Goal: Transaction & Acquisition: Download file/media

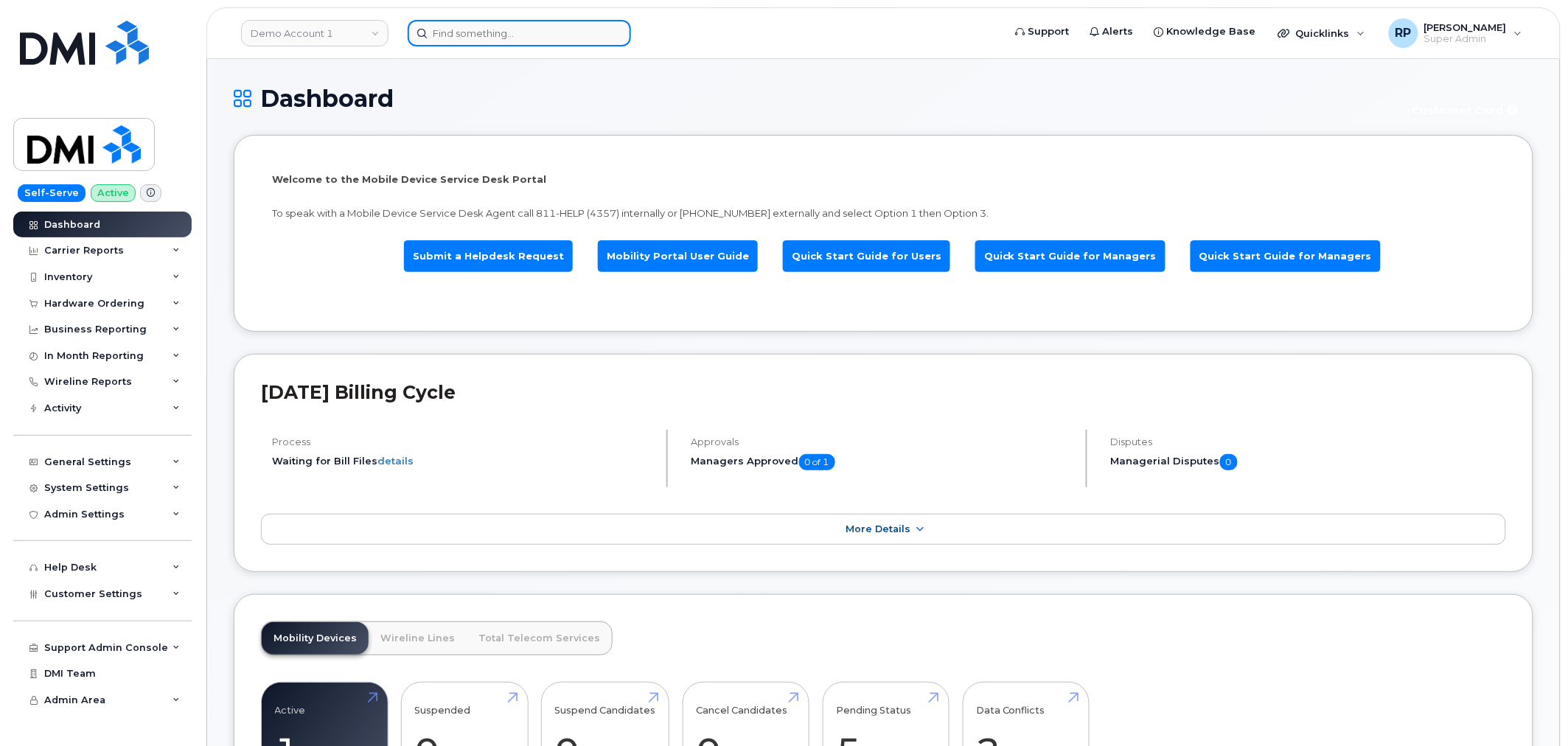
click at [455, 32] on input at bounding box center [519, 32] width 223 height 27
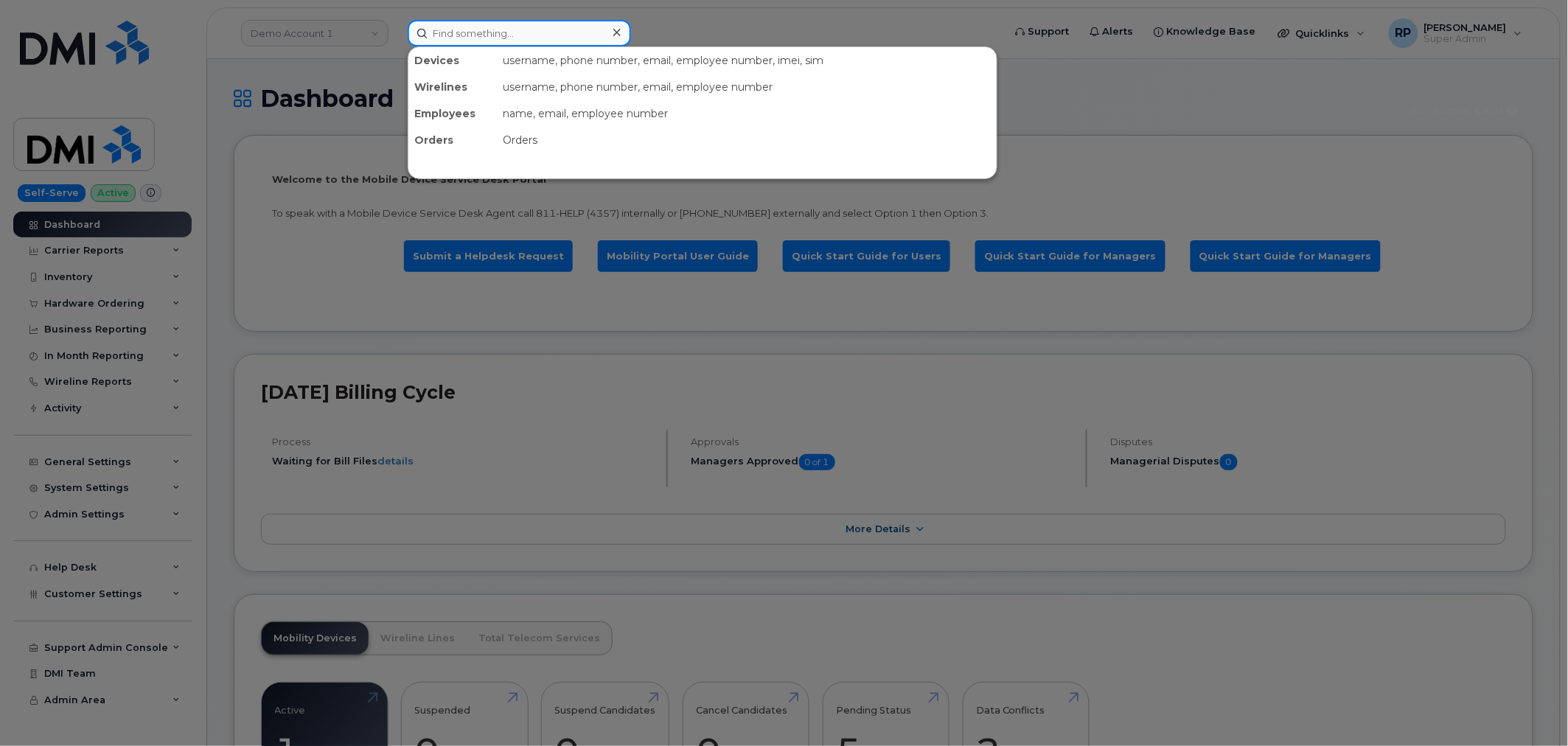
paste input "4083244311"
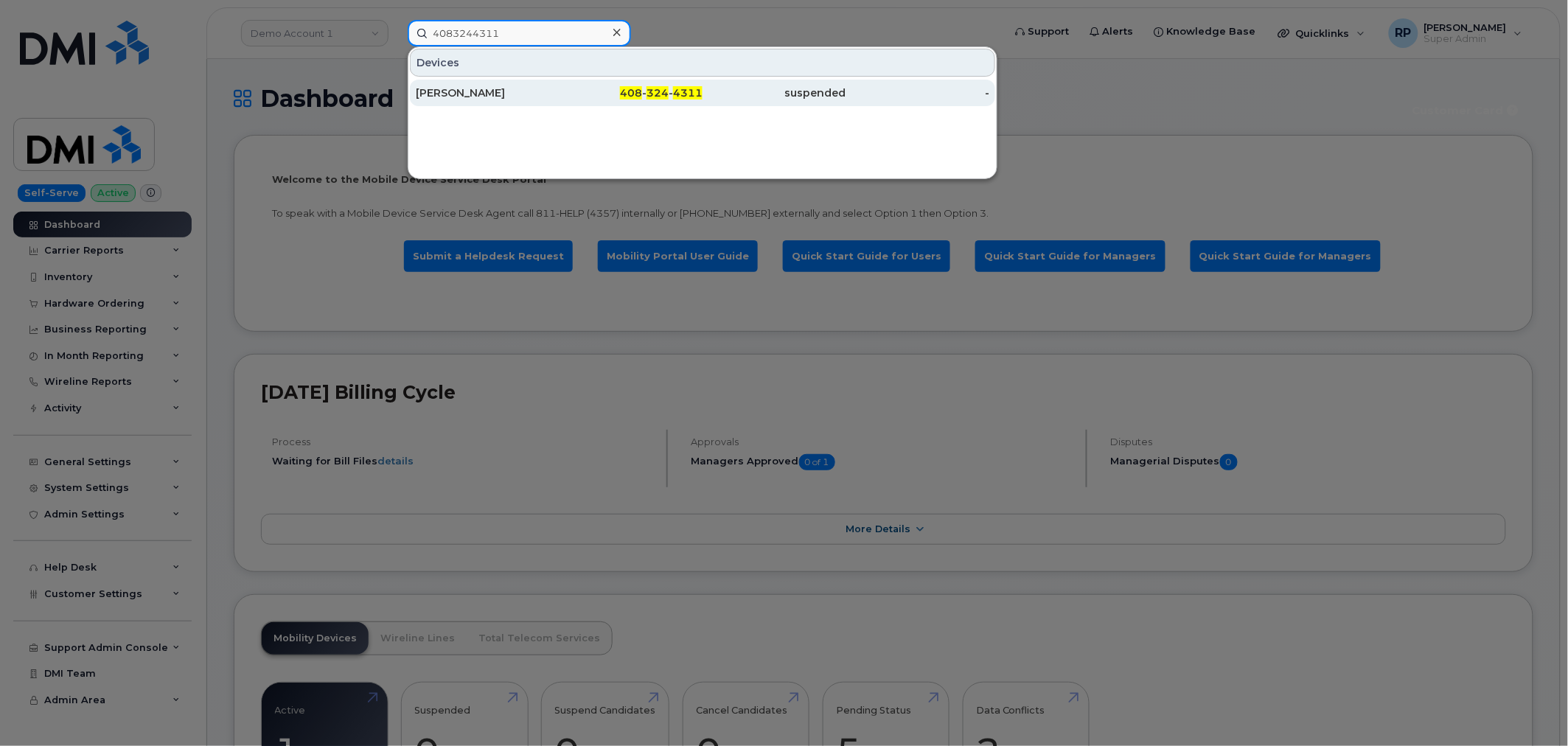
type input "4083244311"
click at [494, 86] on div "JANAE JONES" at bounding box center [487, 93] width 144 height 15
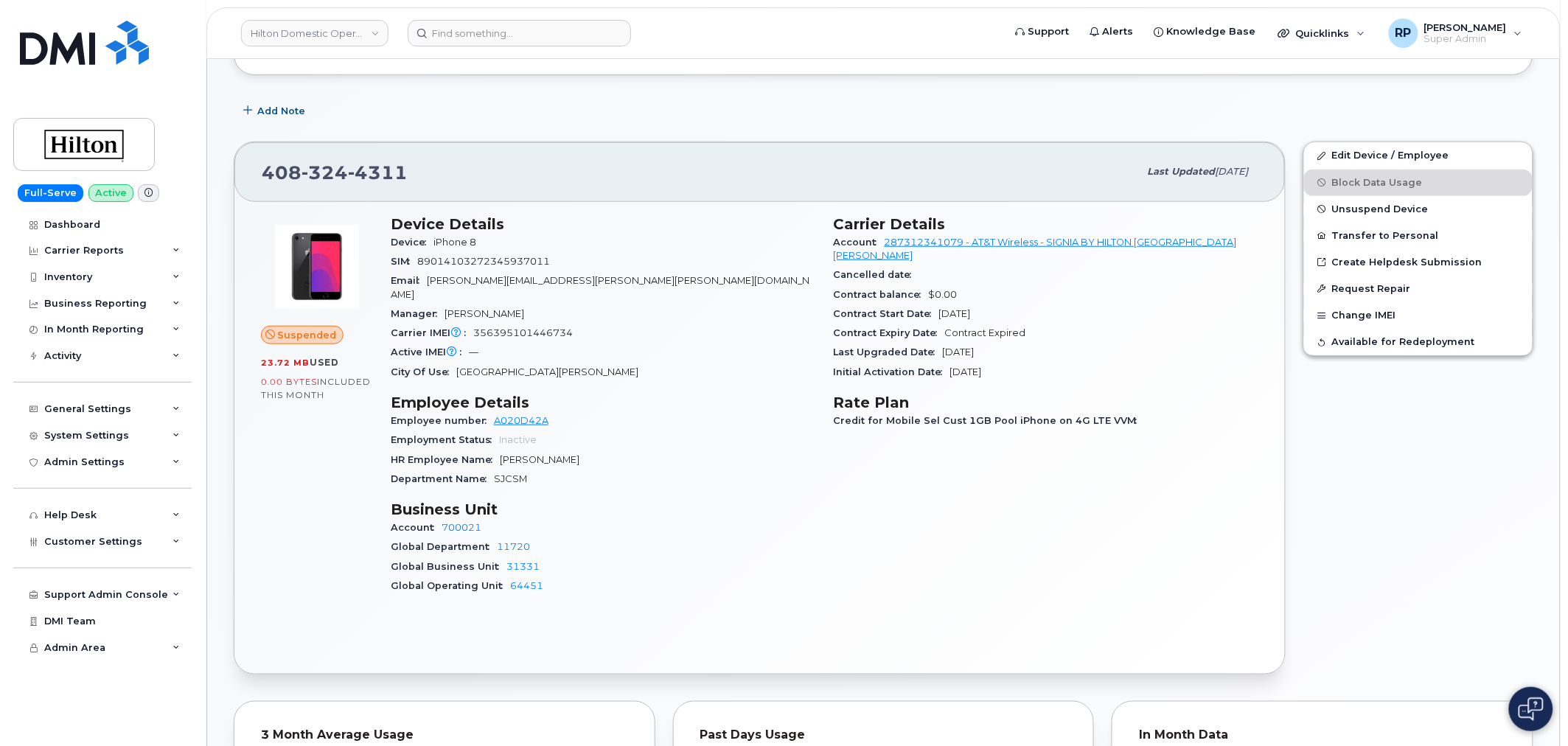
scroll to position [327, 0]
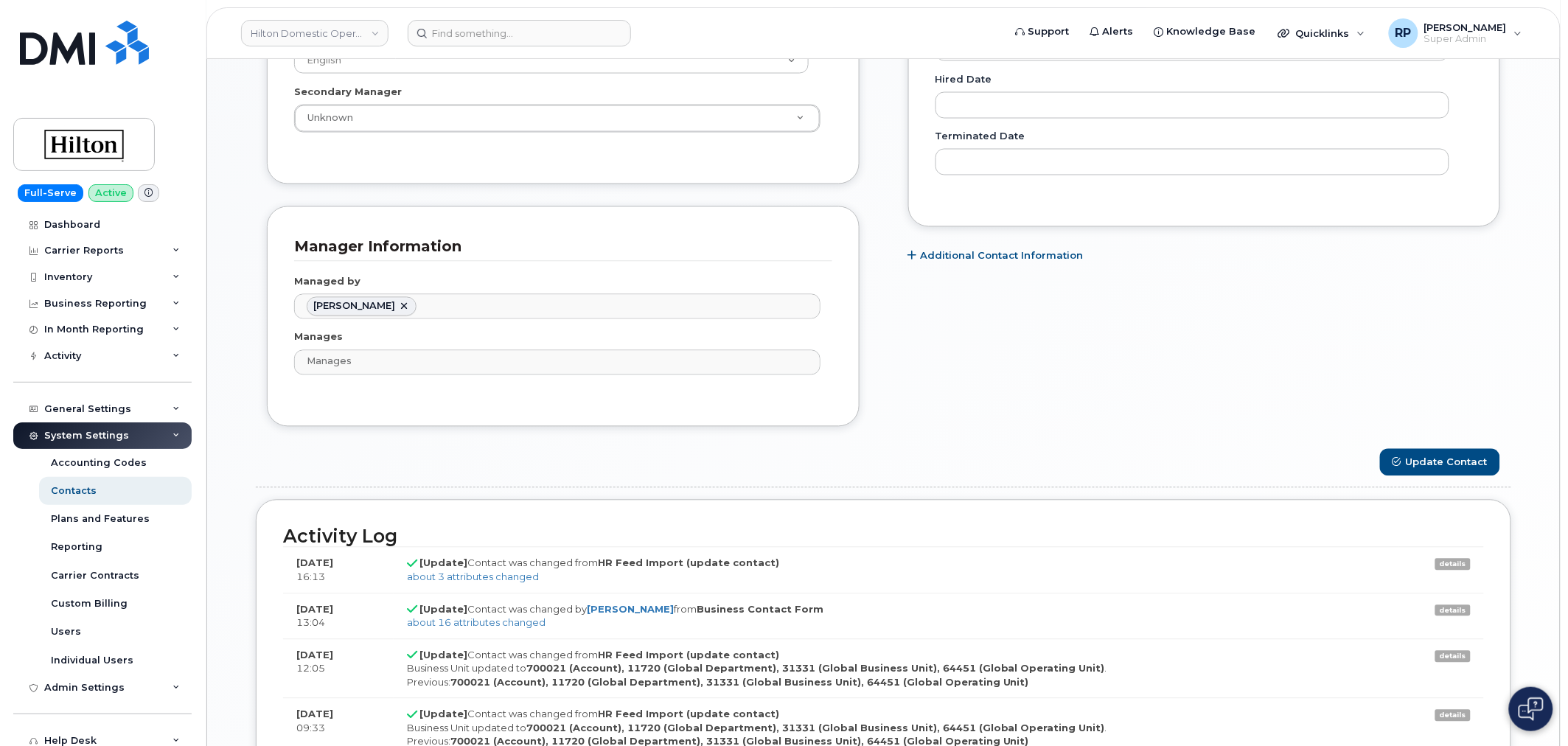
scroll to position [1165, 0]
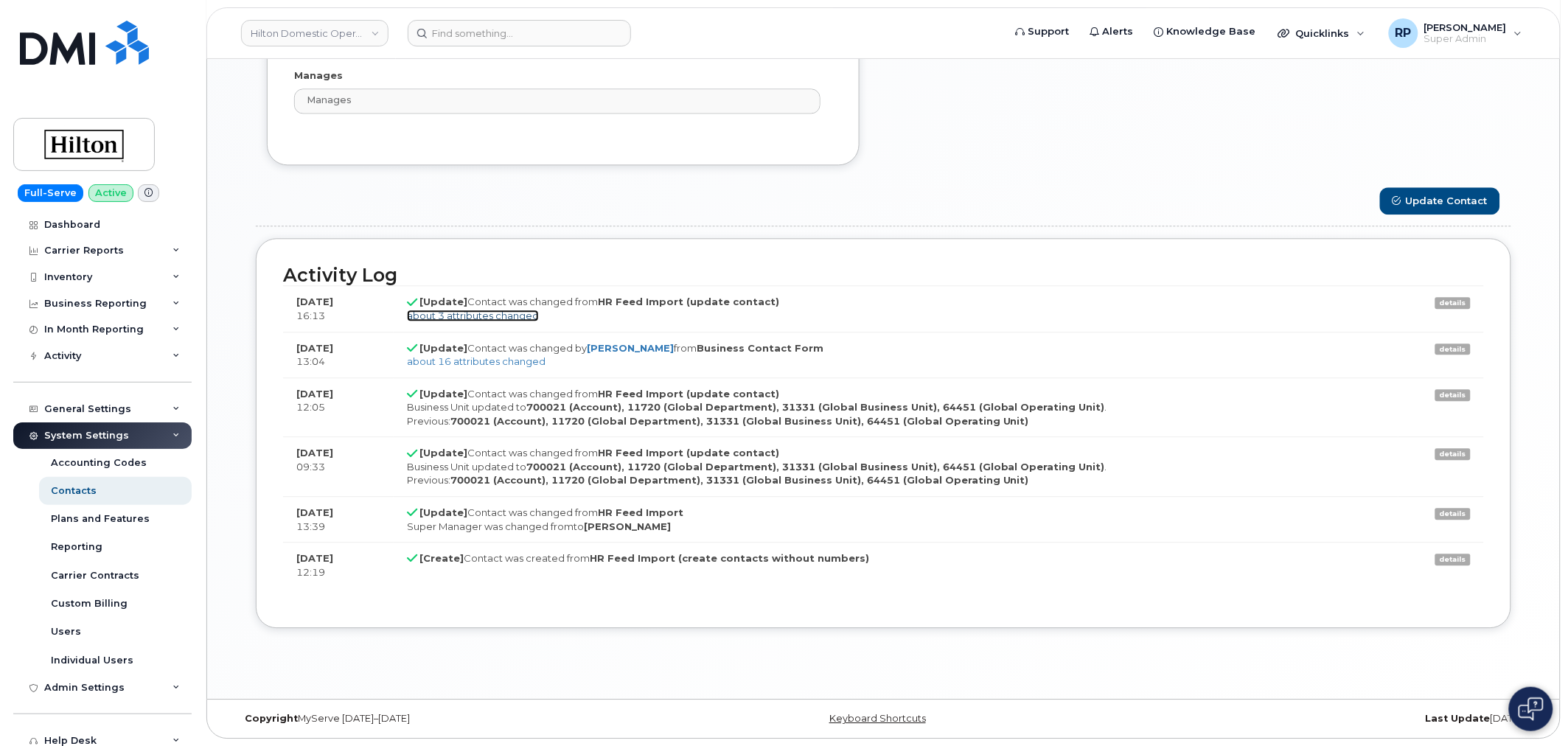
click at [496, 314] on link "about 3 attributes changed" at bounding box center [473, 315] width 132 height 12
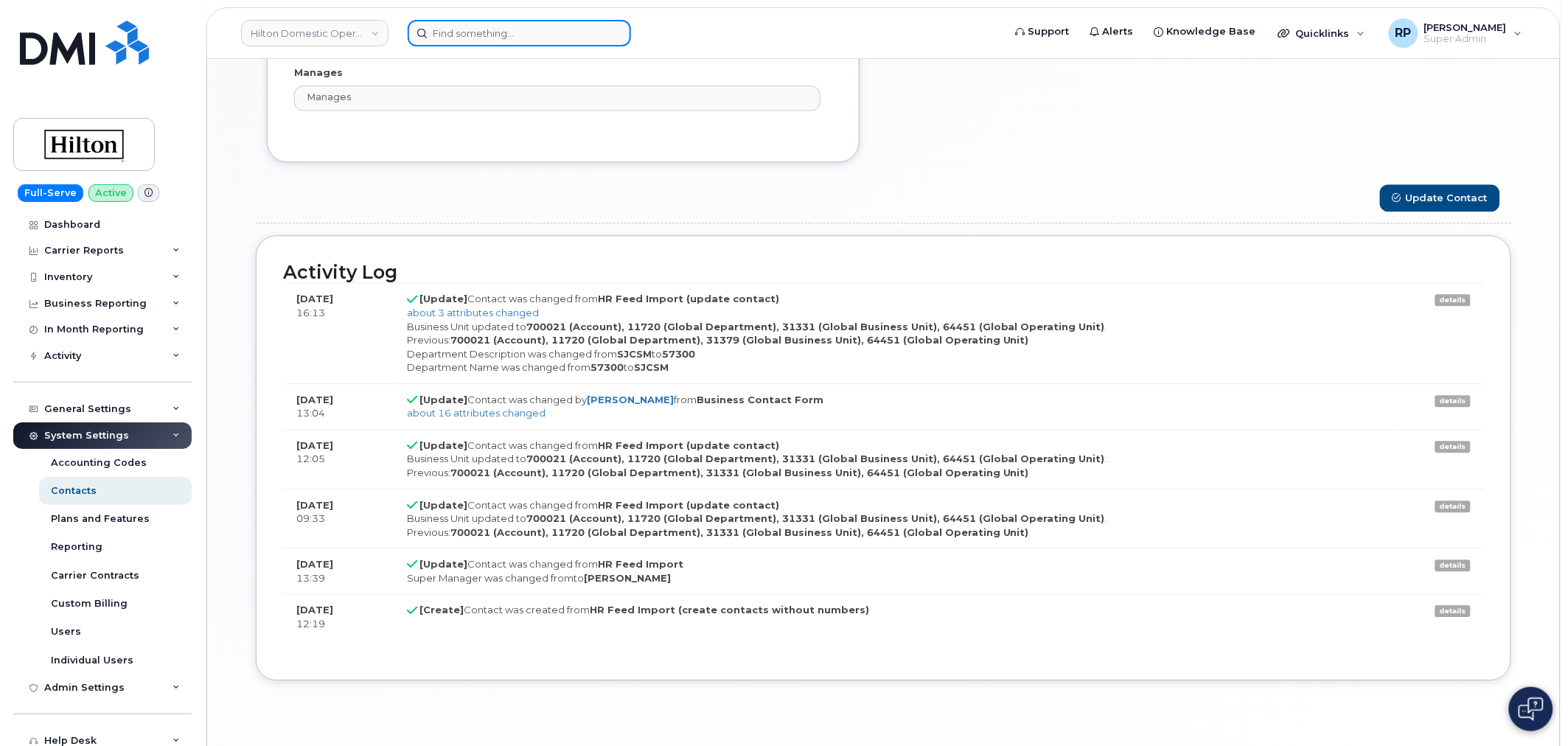
click at [521, 24] on input at bounding box center [519, 32] width 223 height 27
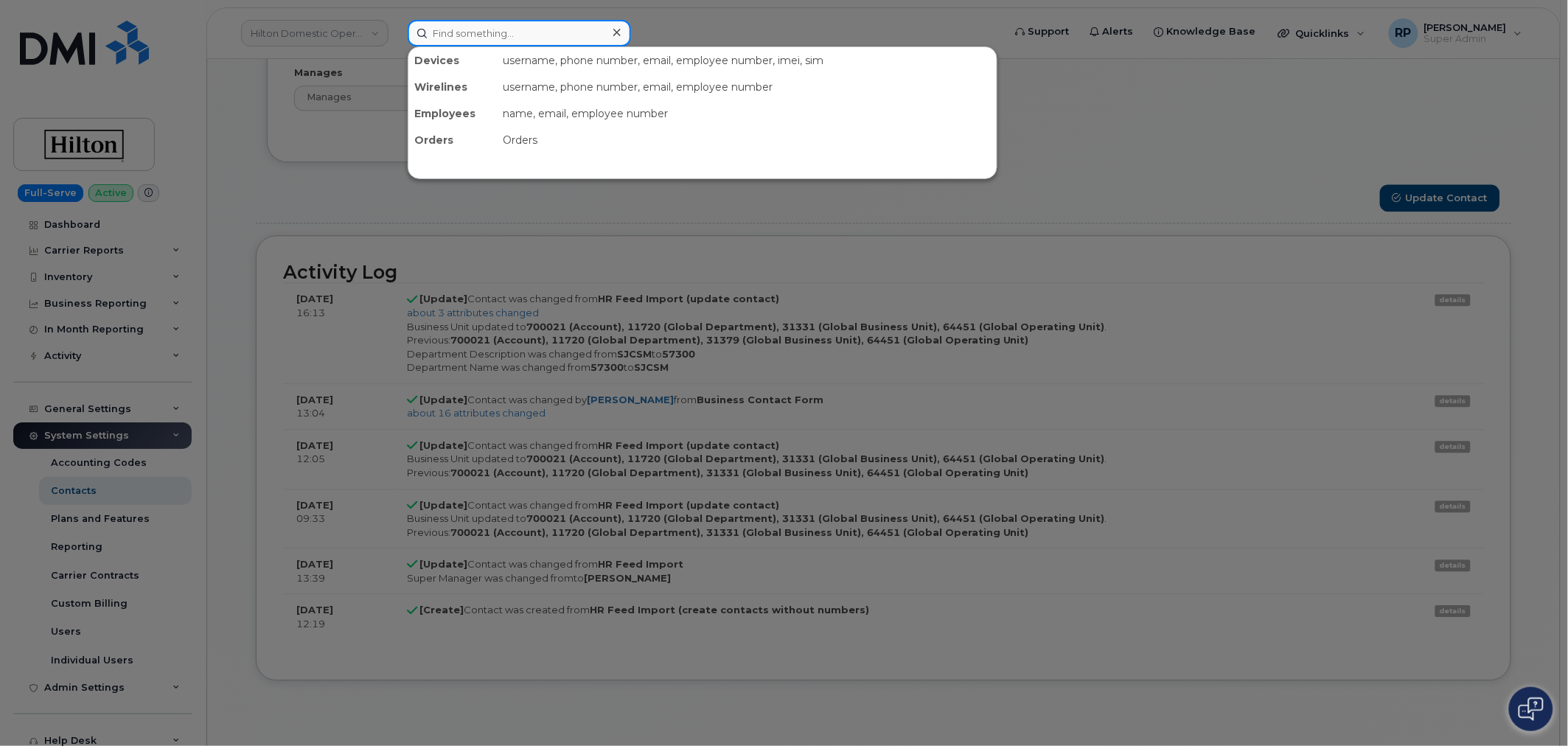
paste input "8052521106"
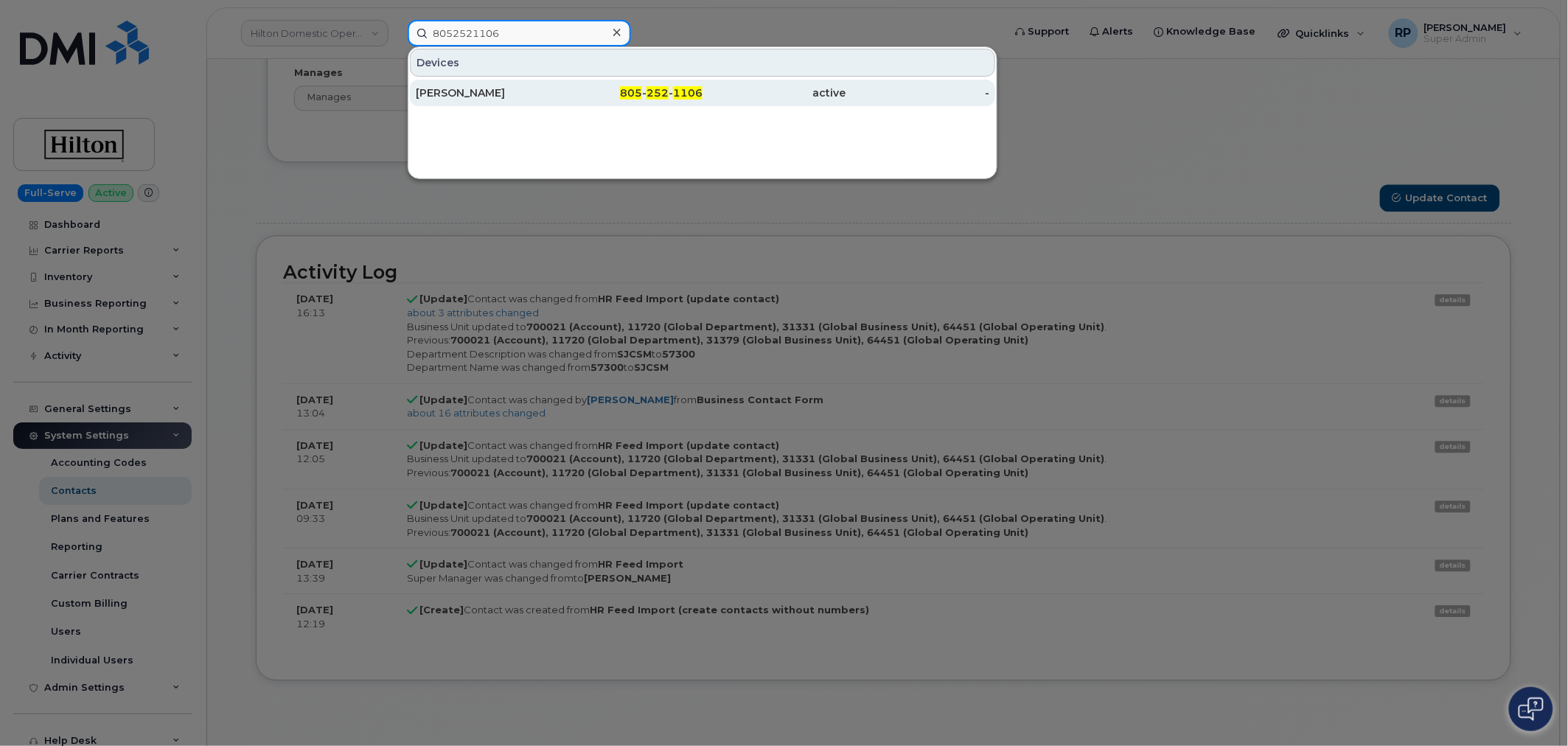
type input "8052521106"
click at [561, 85] on div "805 - 252 - 1106" at bounding box center [631, 93] width 144 height 15
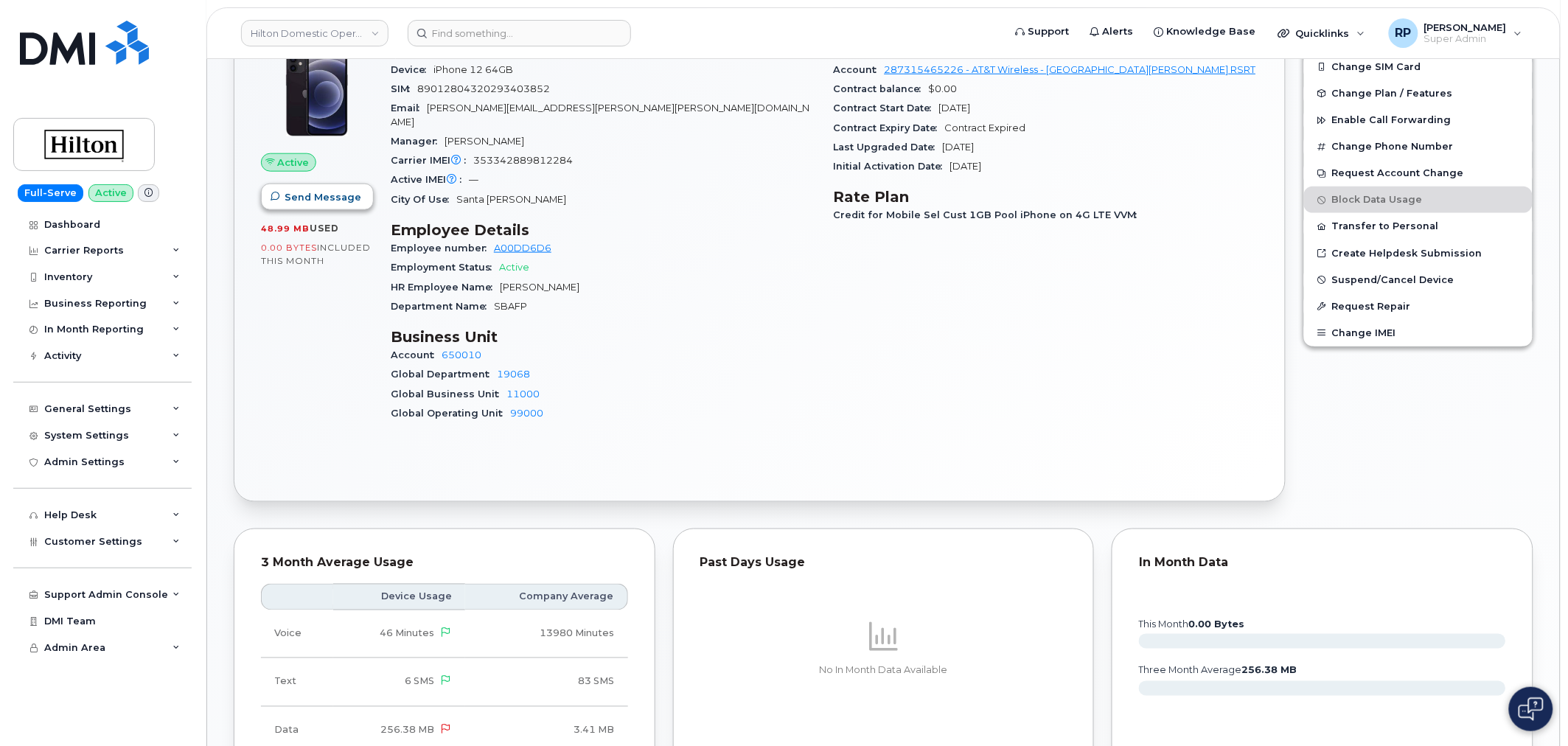
scroll to position [560, 0]
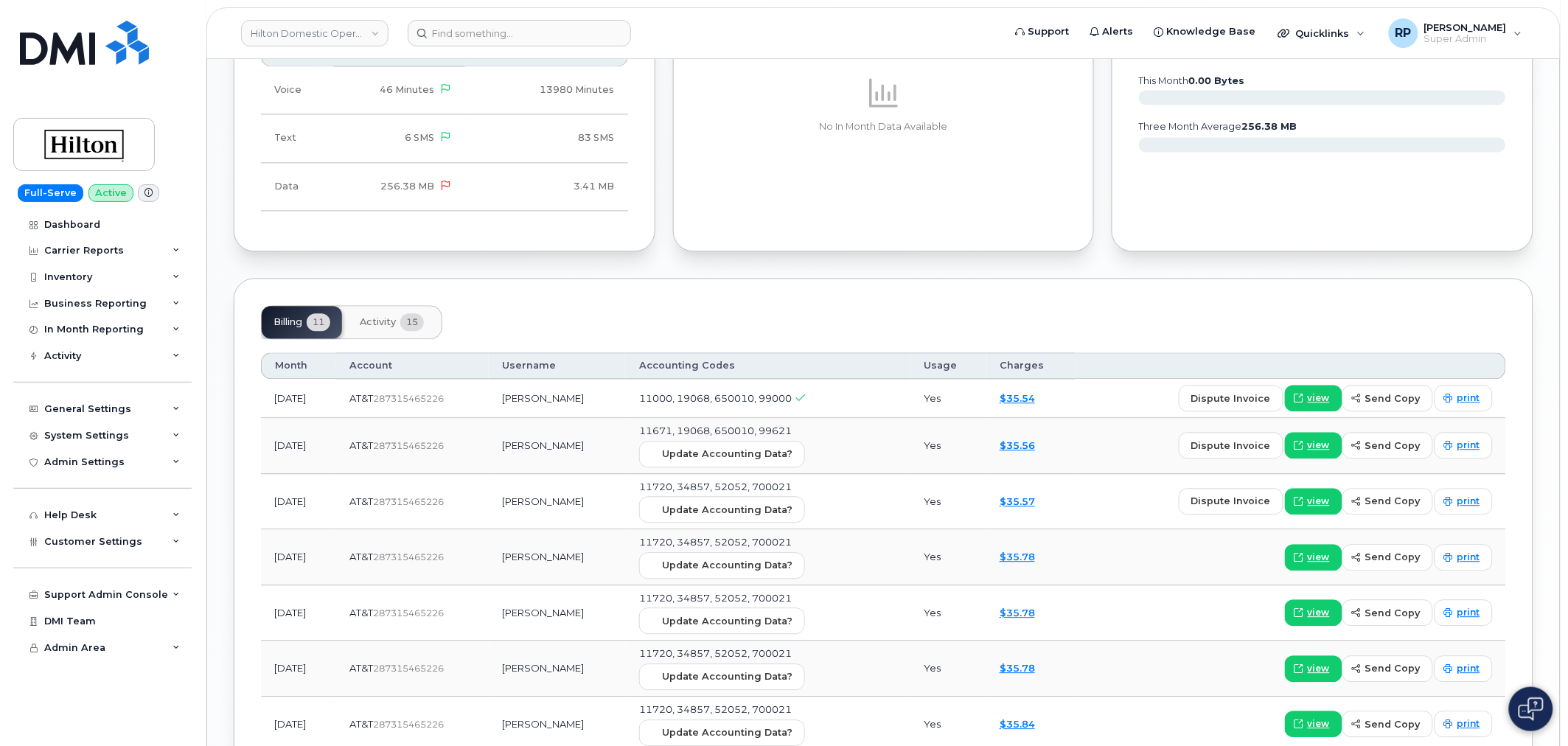
click at [401, 311] on button "Activity 15" at bounding box center [391, 322] width 88 height 32
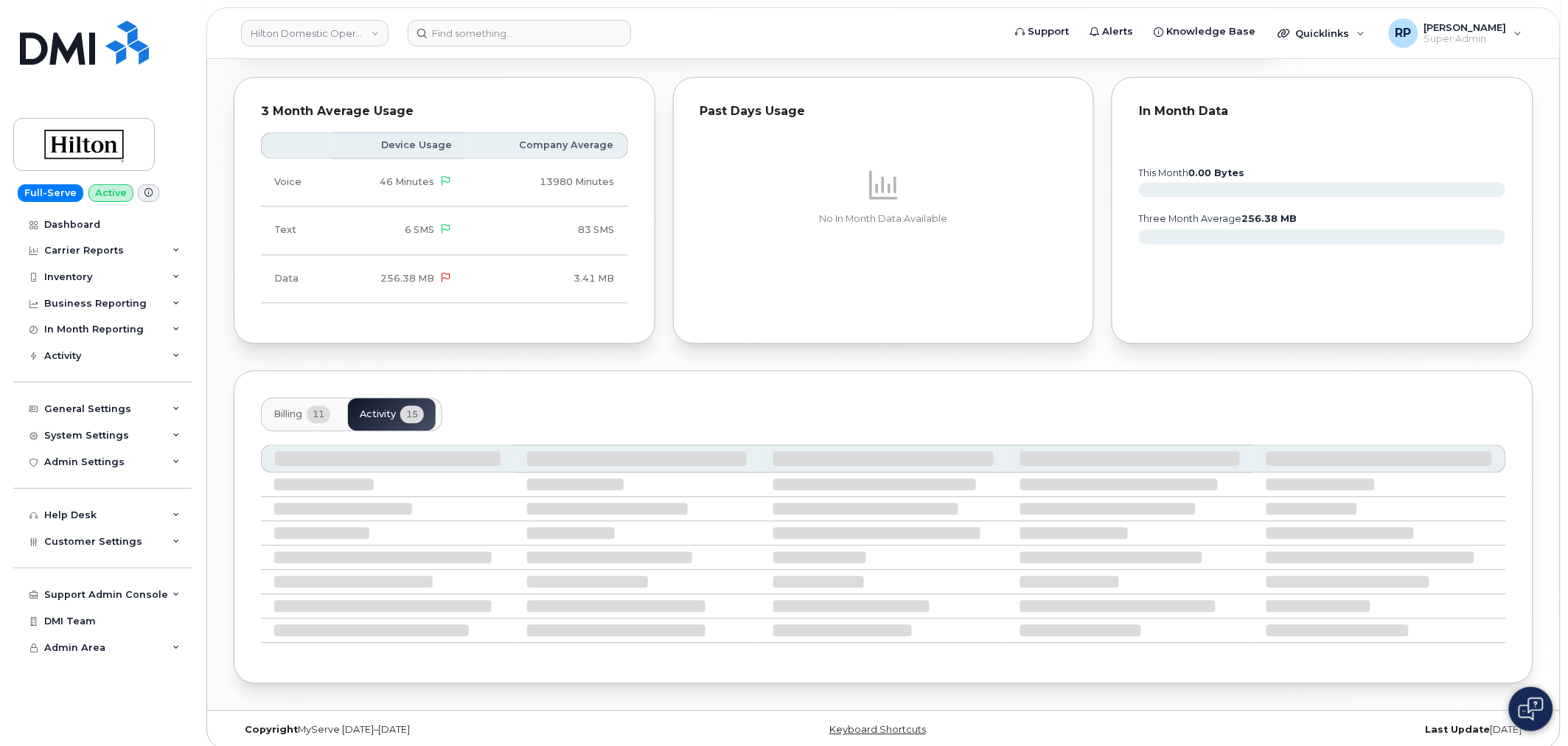
scroll to position [1051, 0]
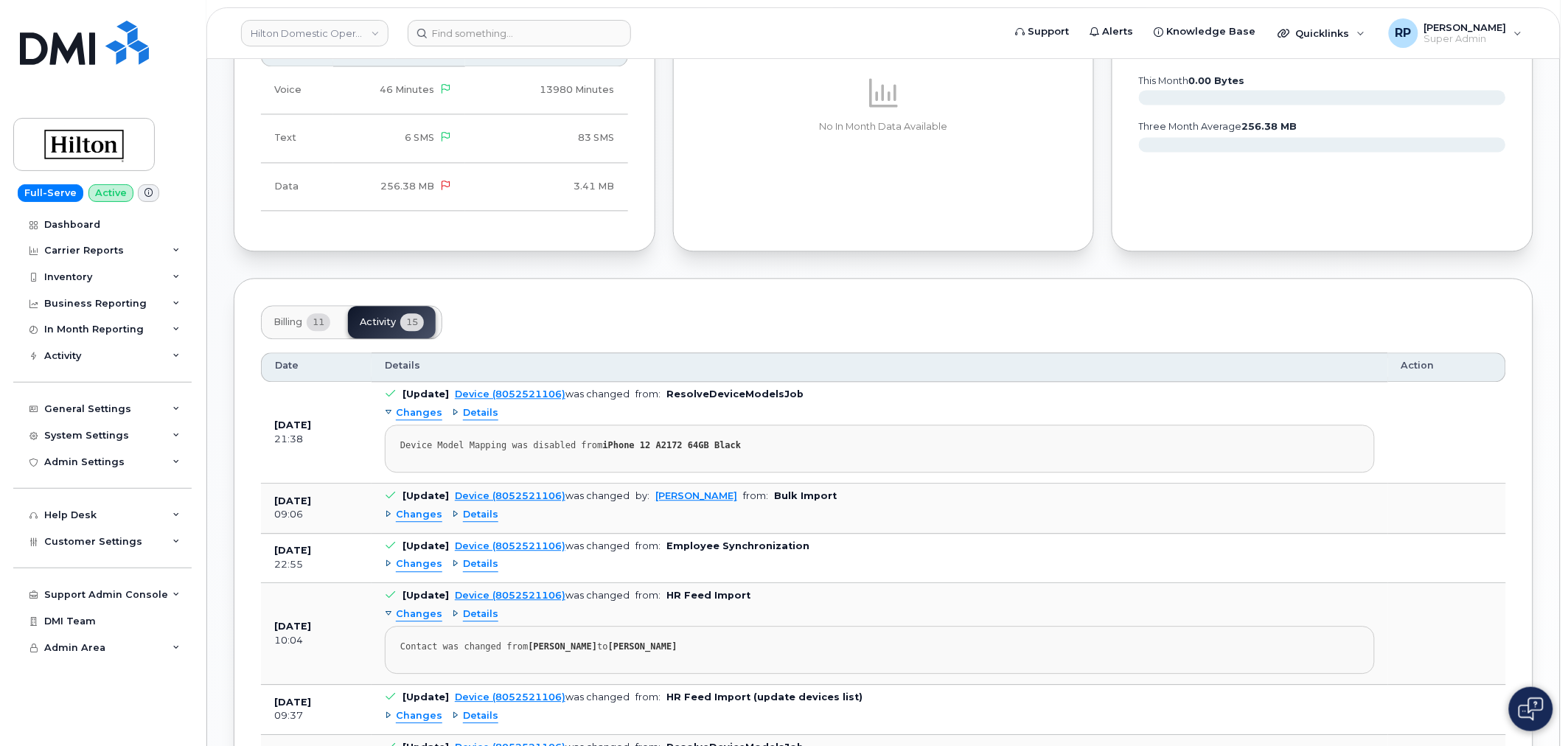
click at [476, 508] on span "Details" at bounding box center [480, 514] width 35 height 14
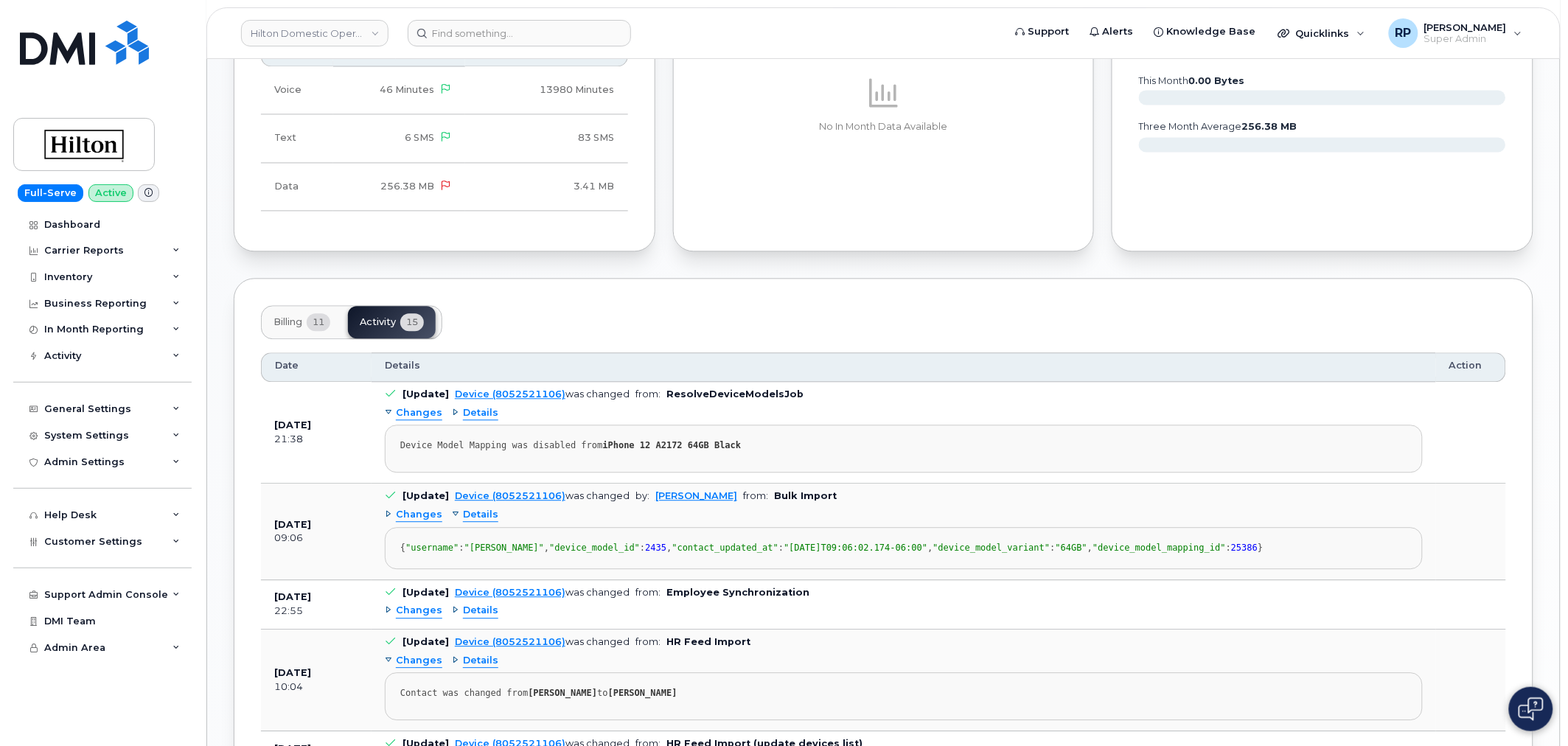
click at [476, 508] on span "Details" at bounding box center [480, 514] width 35 height 14
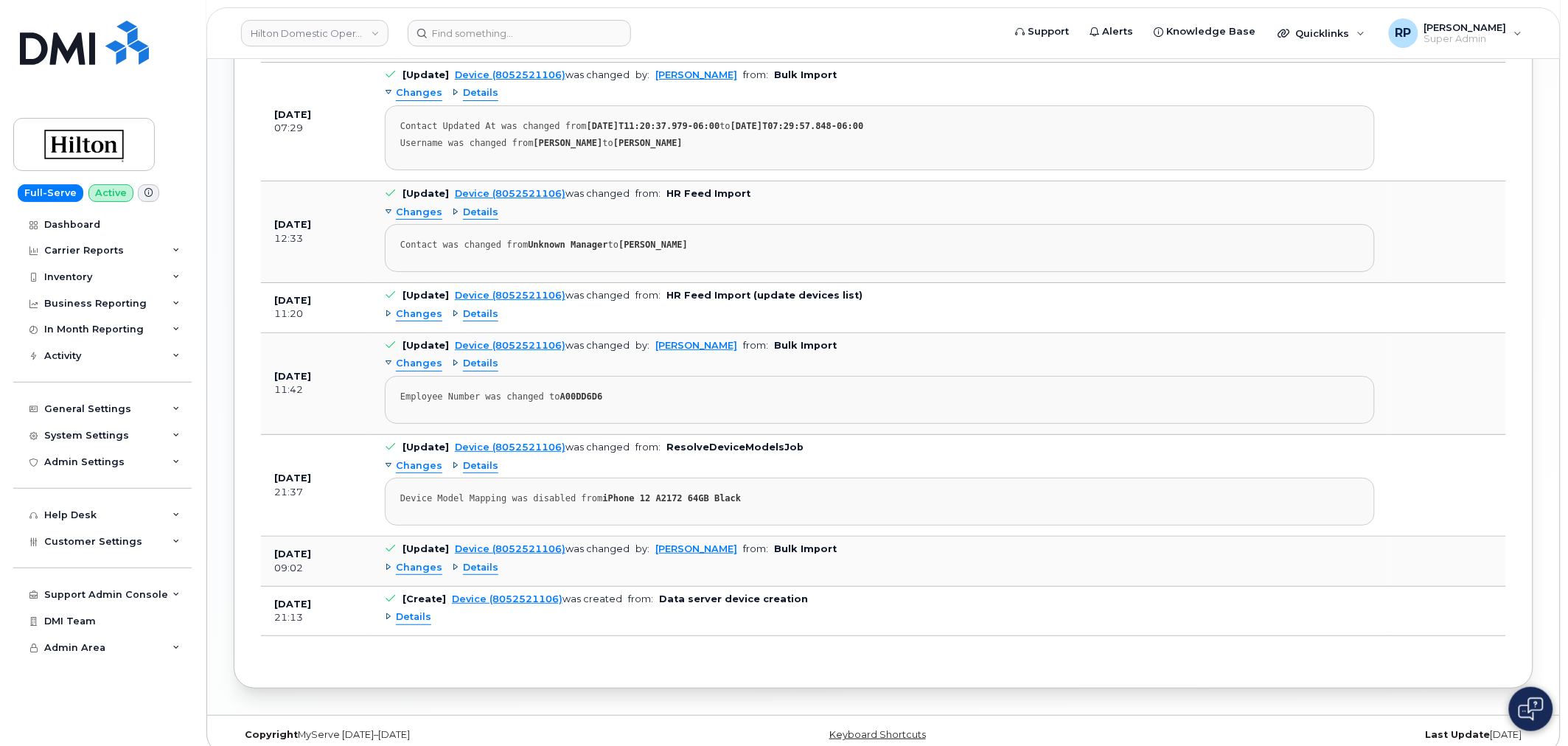
scroll to position [1930, 0]
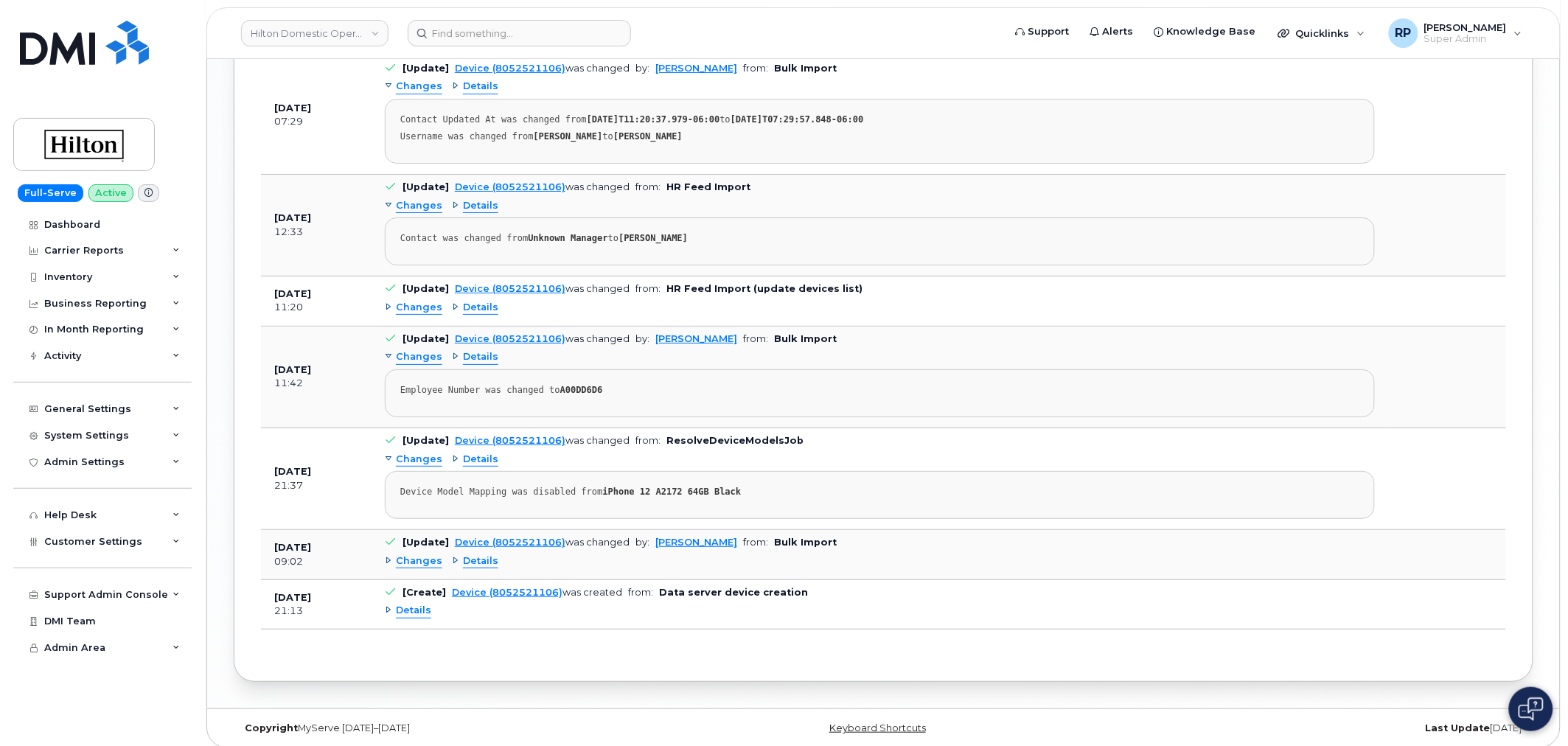
click at [465, 557] on span "Details" at bounding box center [480, 561] width 35 height 14
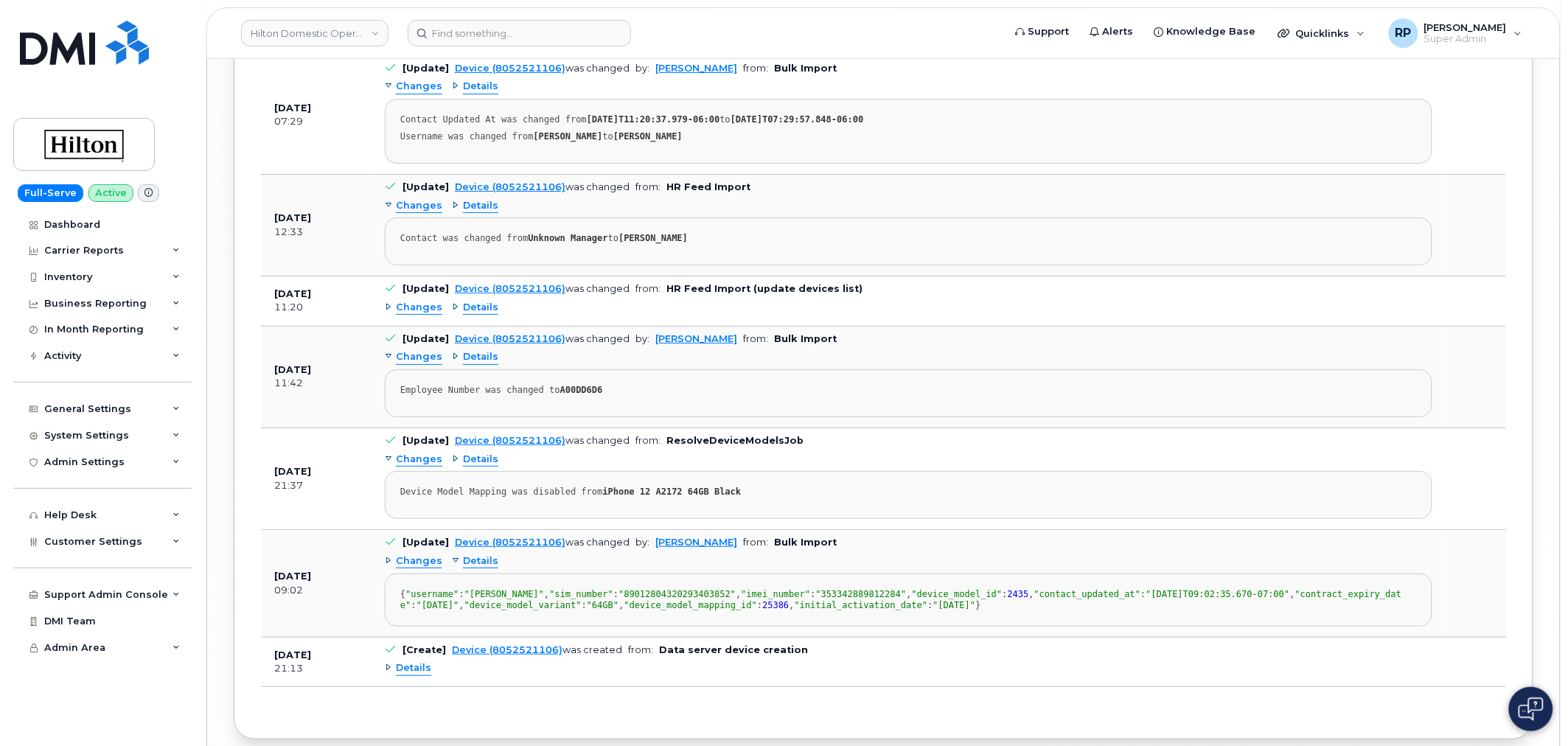
scroll to position [1848, 0]
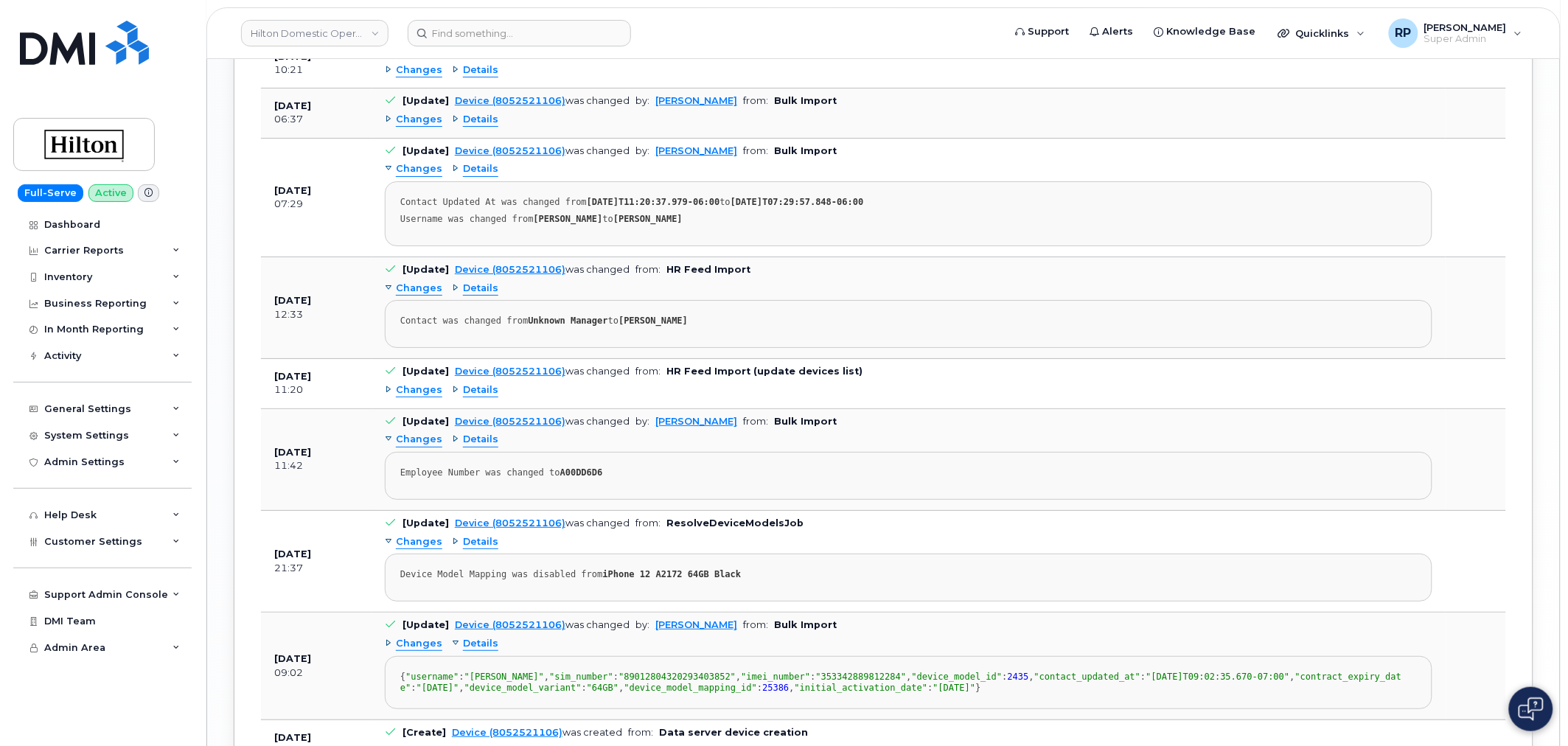
click at [473, 383] on span "Details" at bounding box center [480, 389] width 35 height 14
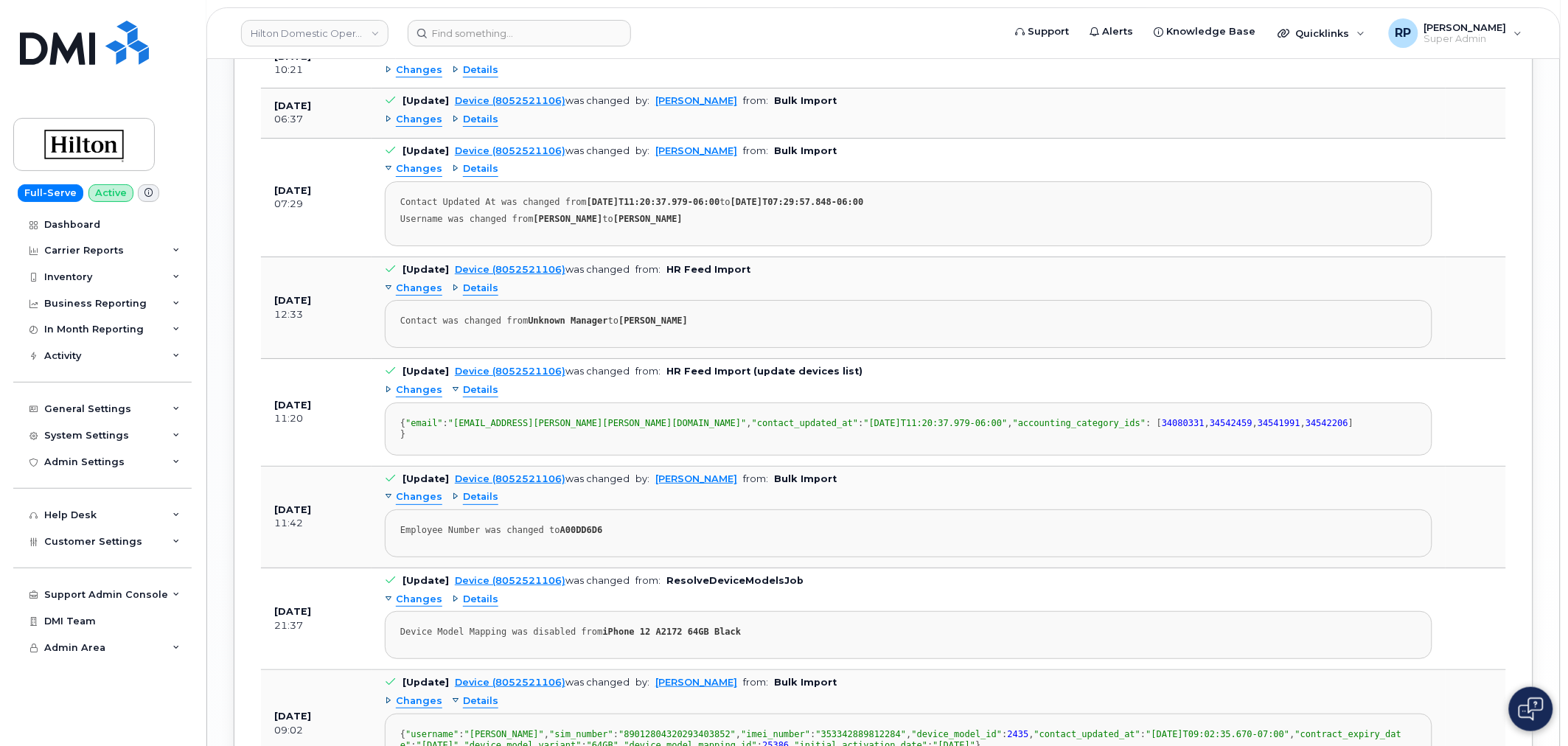
click at [473, 383] on span "Details" at bounding box center [480, 389] width 35 height 14
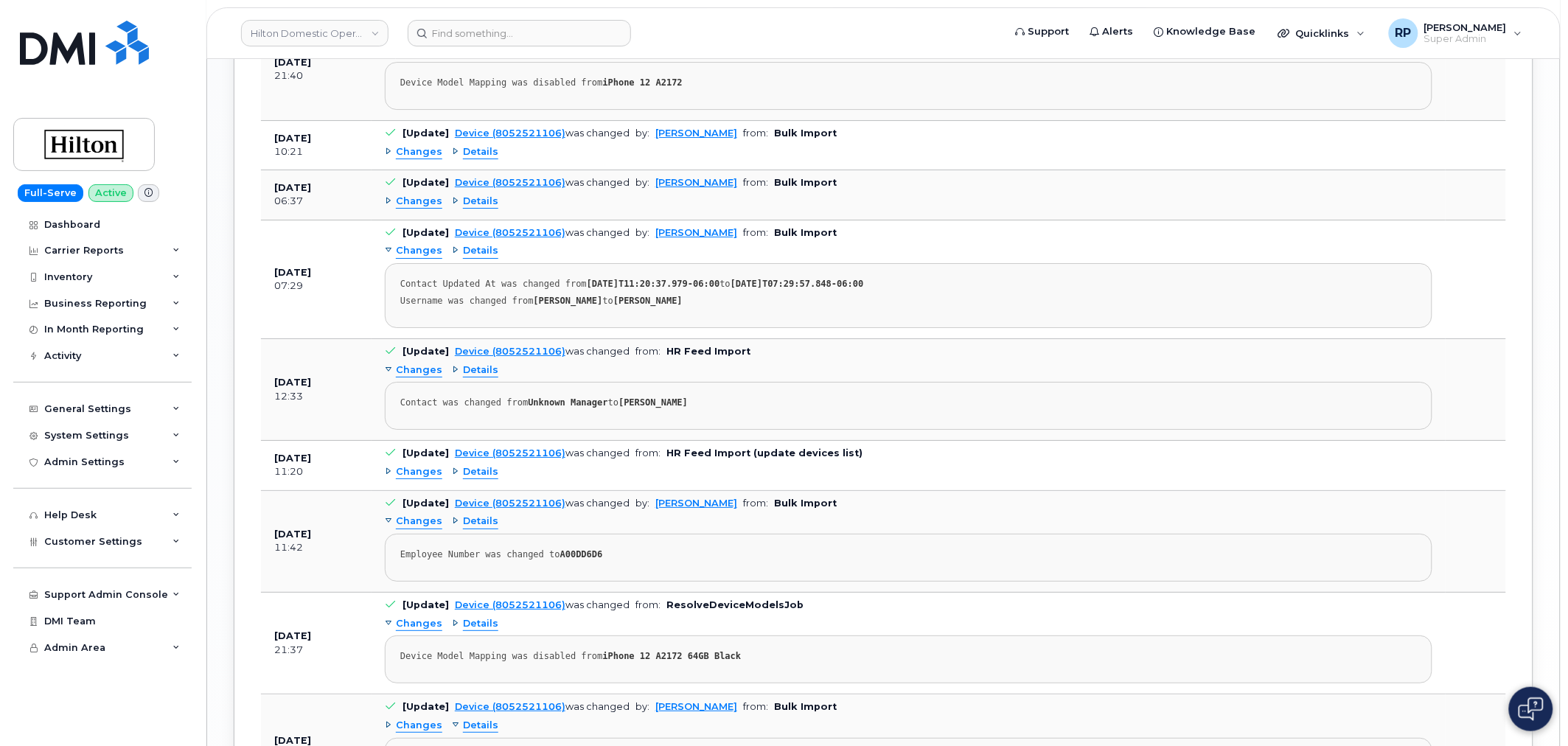
scroll to position [1684, 0]
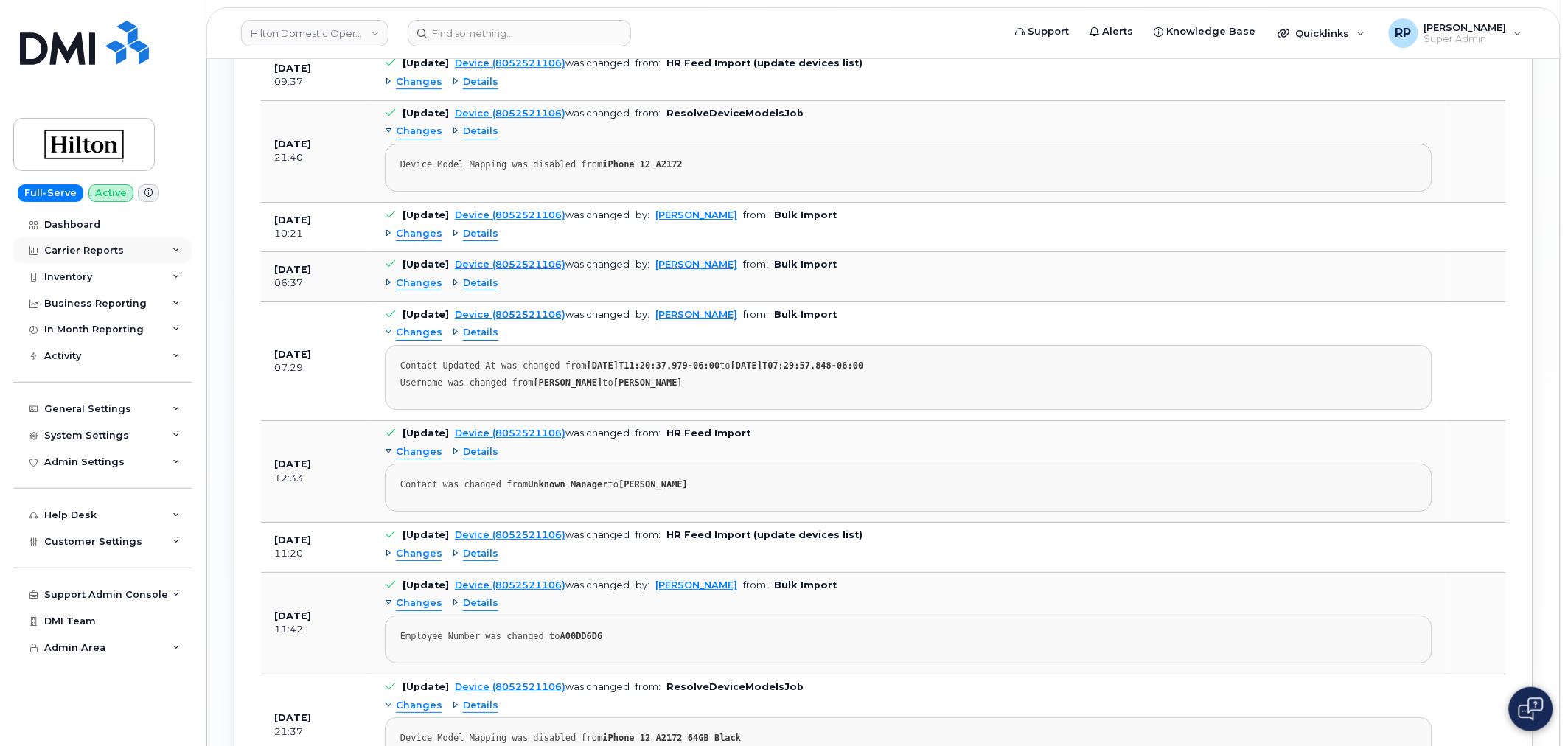
click at [86, 247] on div "Carrier Reports" at bounding box center [84, 250] width 80 height 12
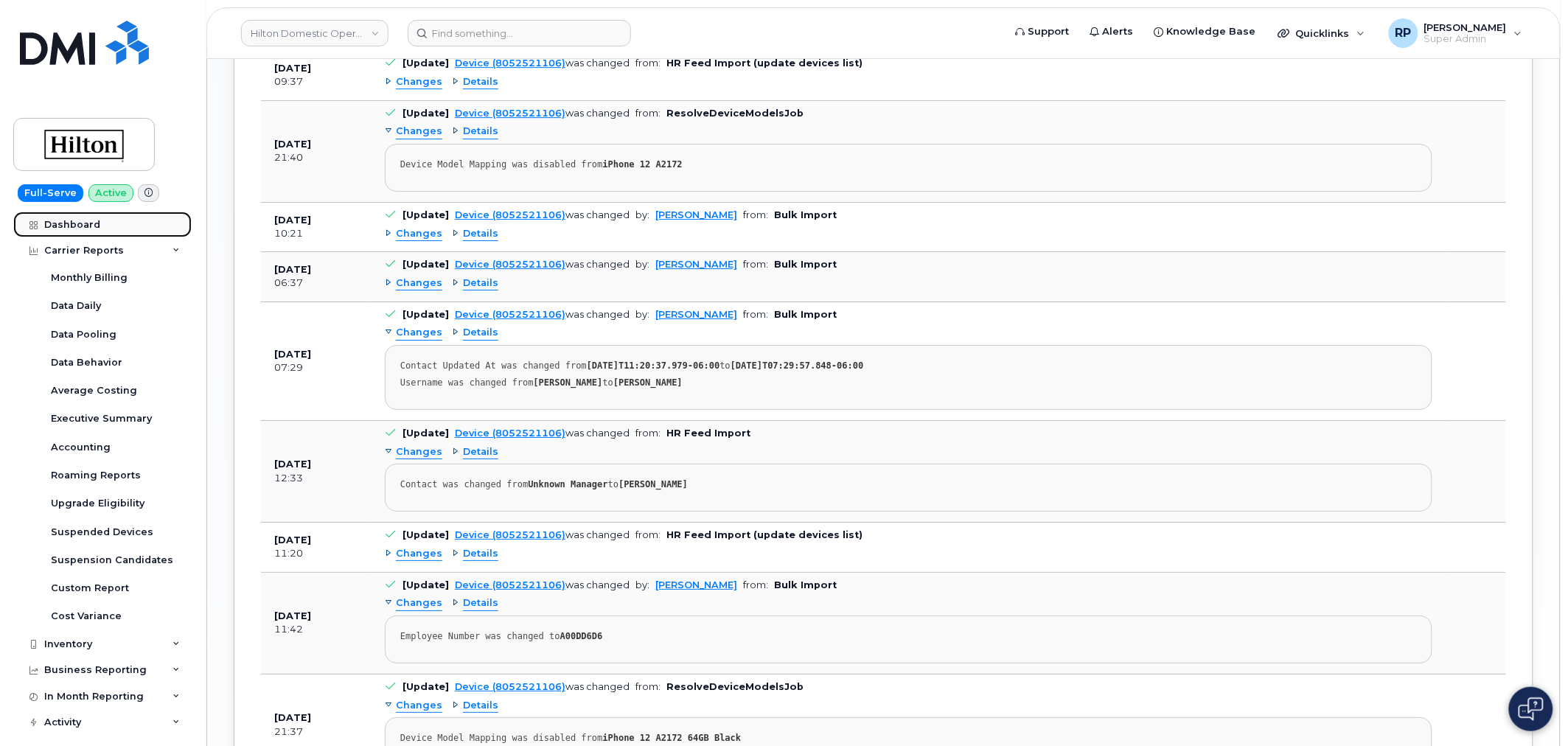
click at [83, 219] on div "Dashboard" at bounding box center [72, 224] width 56 height 12
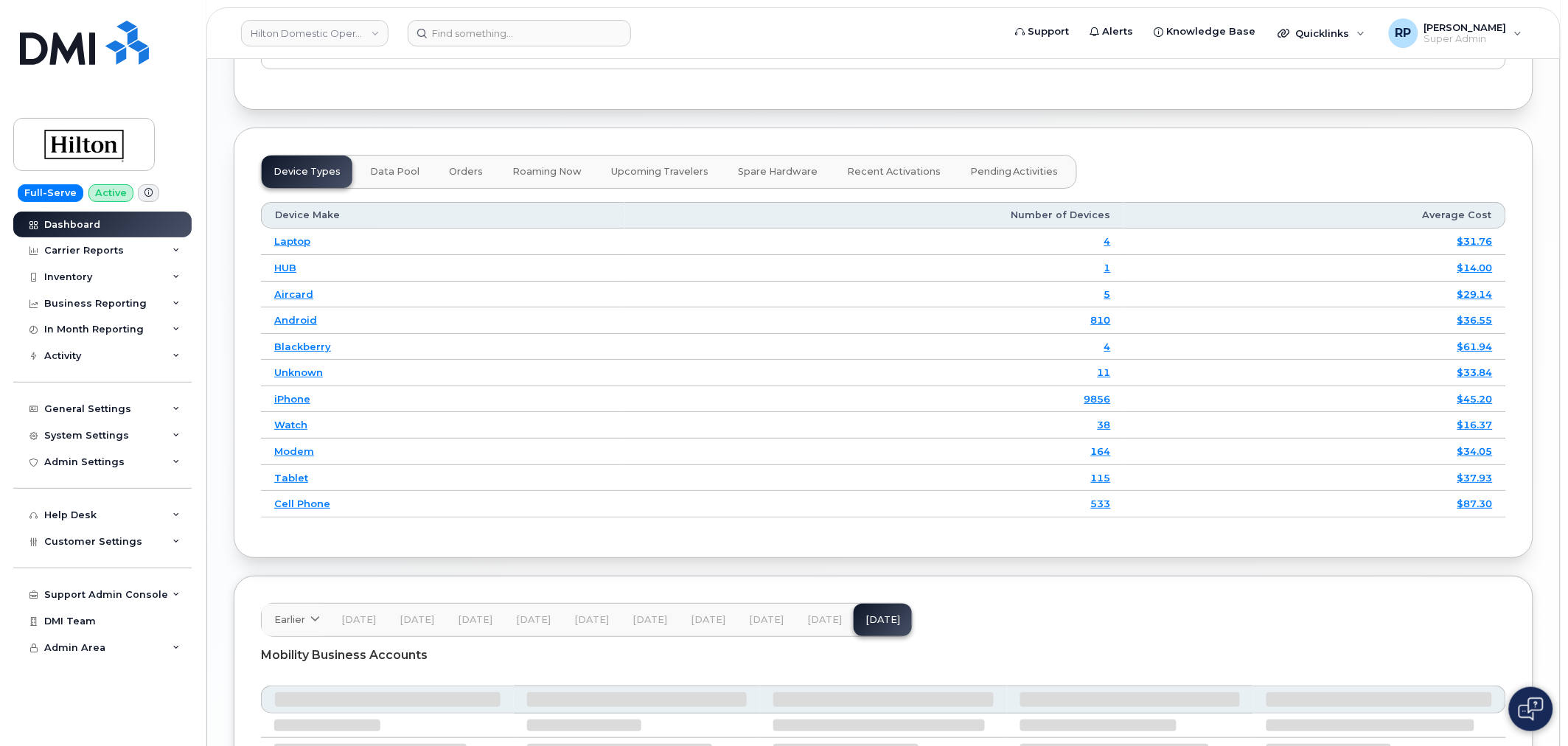
scroll to position [2148, 0]
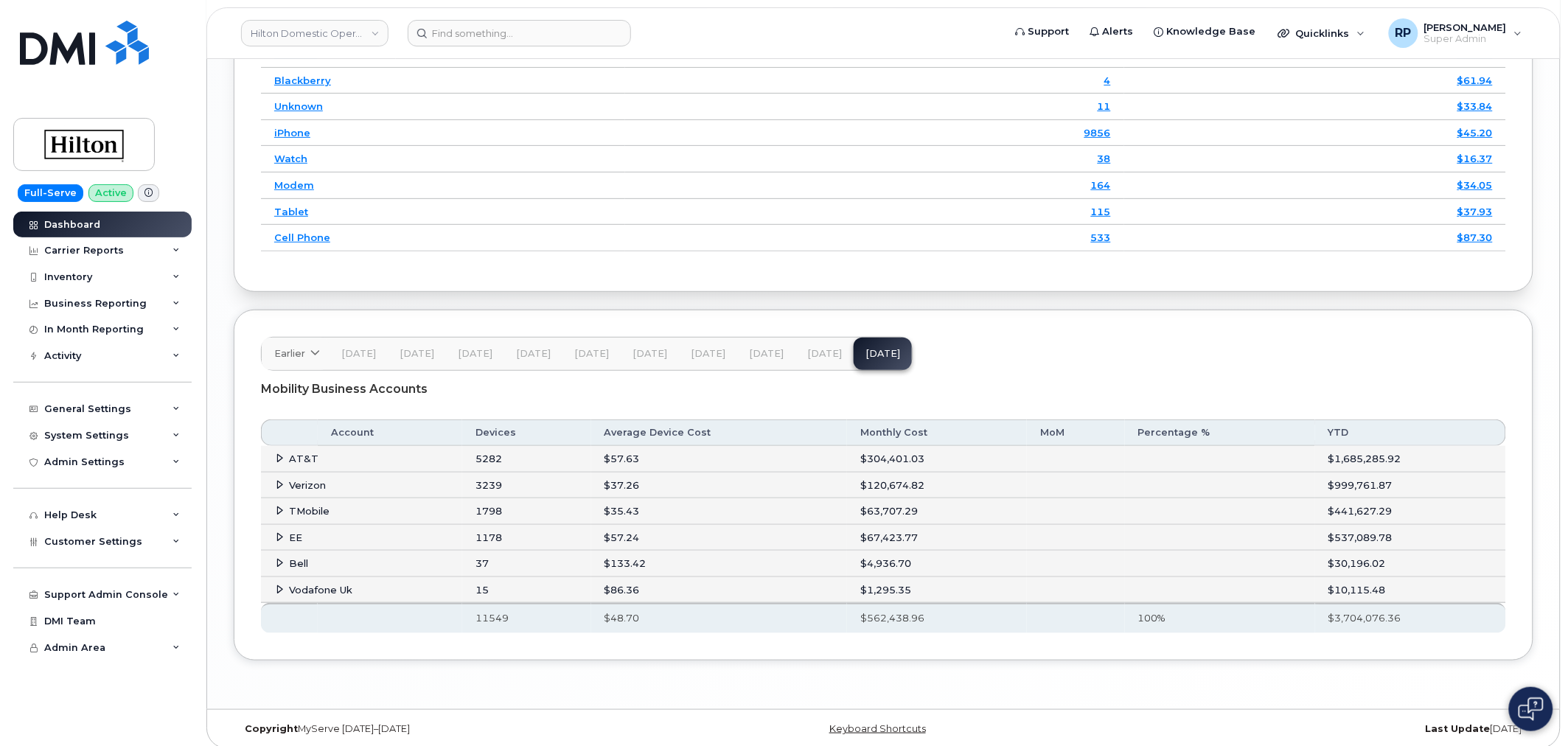
click at [278, 496] on td "Verizon" at bounding box center [361, 486] width 201 height 27
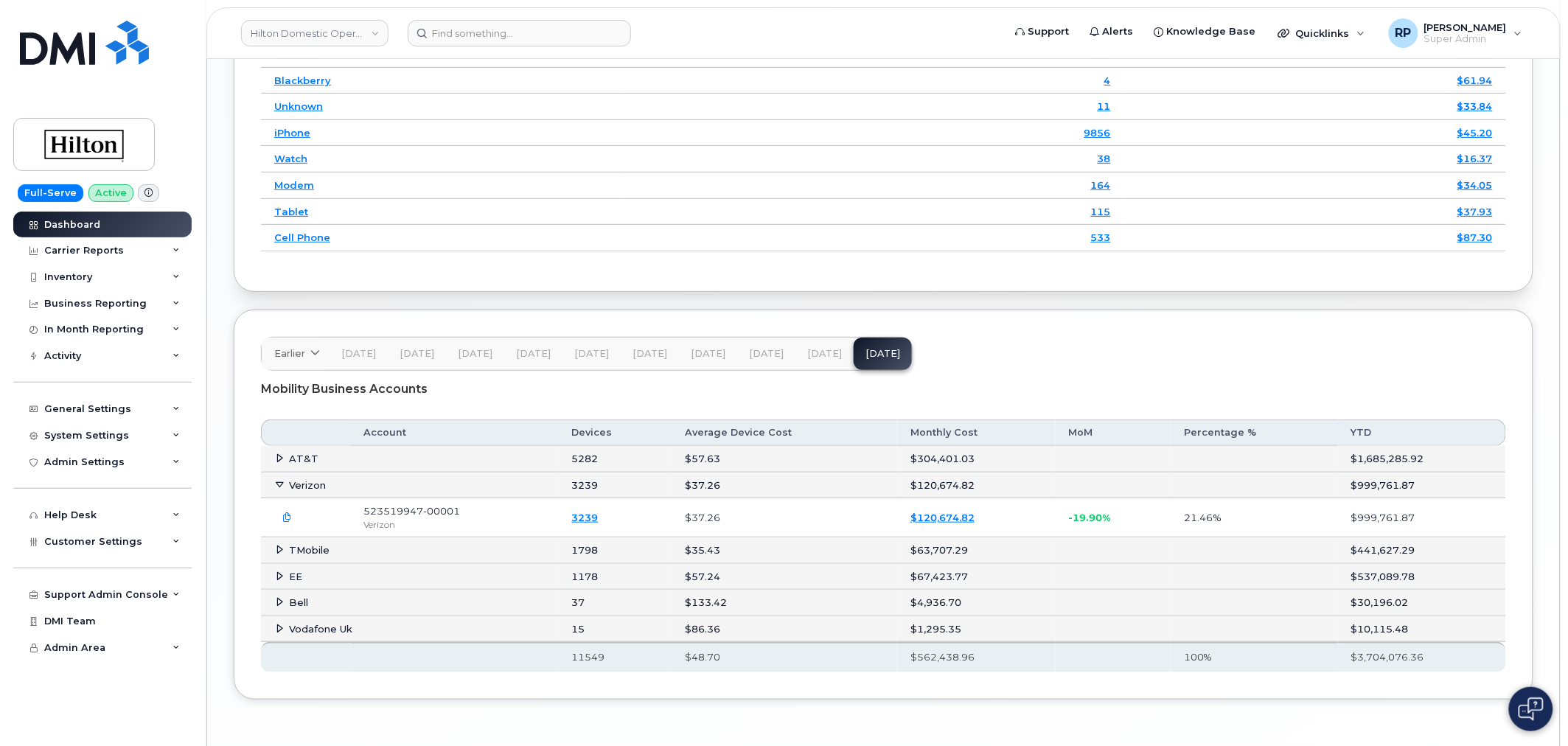
click at [289, 512] on button "button" at bounding box center [287, 517] width 27 height 27
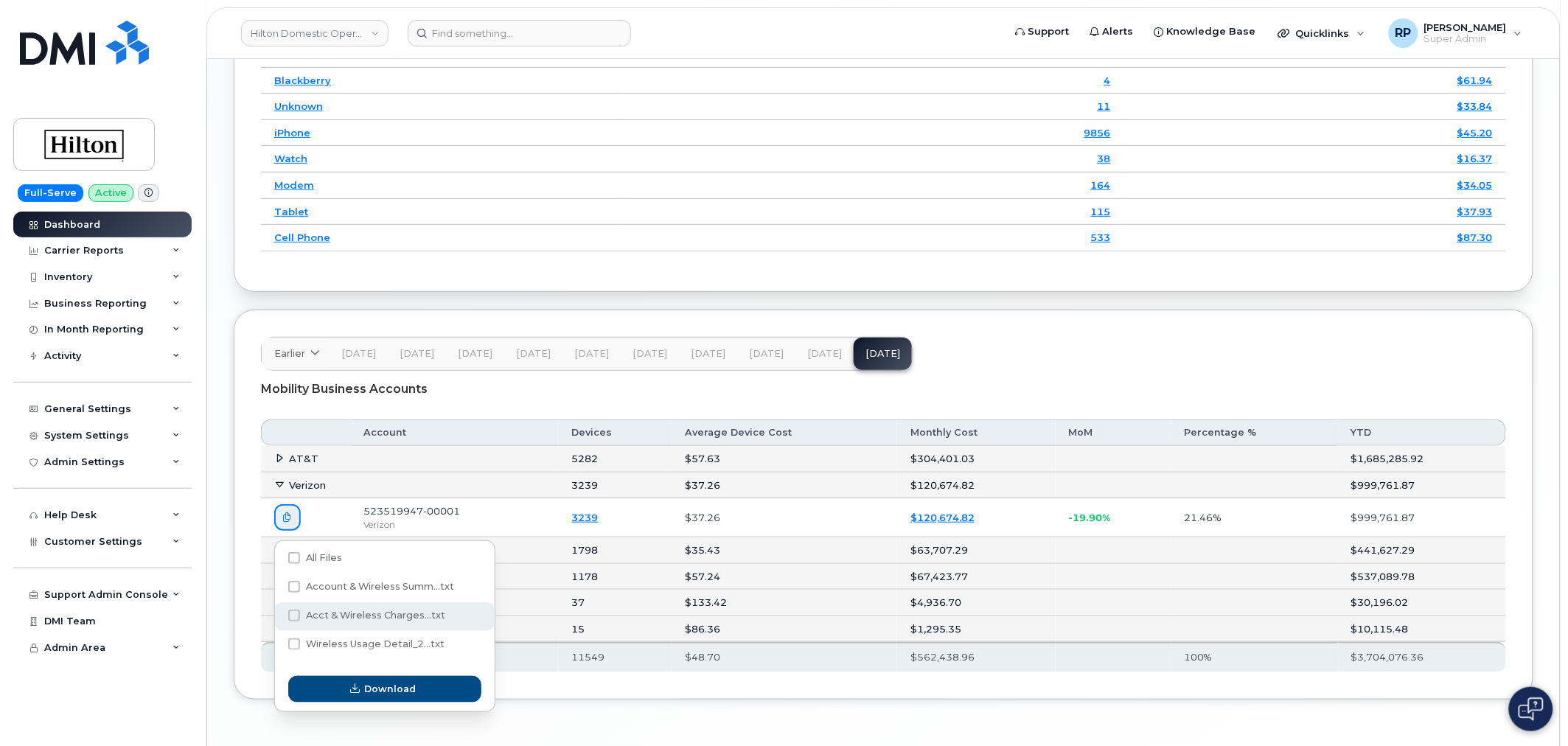
click at [319, 614] on span "Acct & Wireless Charges...txt" at bounding box center [376, 614] width 139 height 11
click at [278, 614] on input "Acct & Wireless Charges...txt" at bounding box center [274, 616] width 7 height 7
checkbox input "true"
click at [388, 689] on span "Download" at bounding box center [391, 688] width 52 height 14
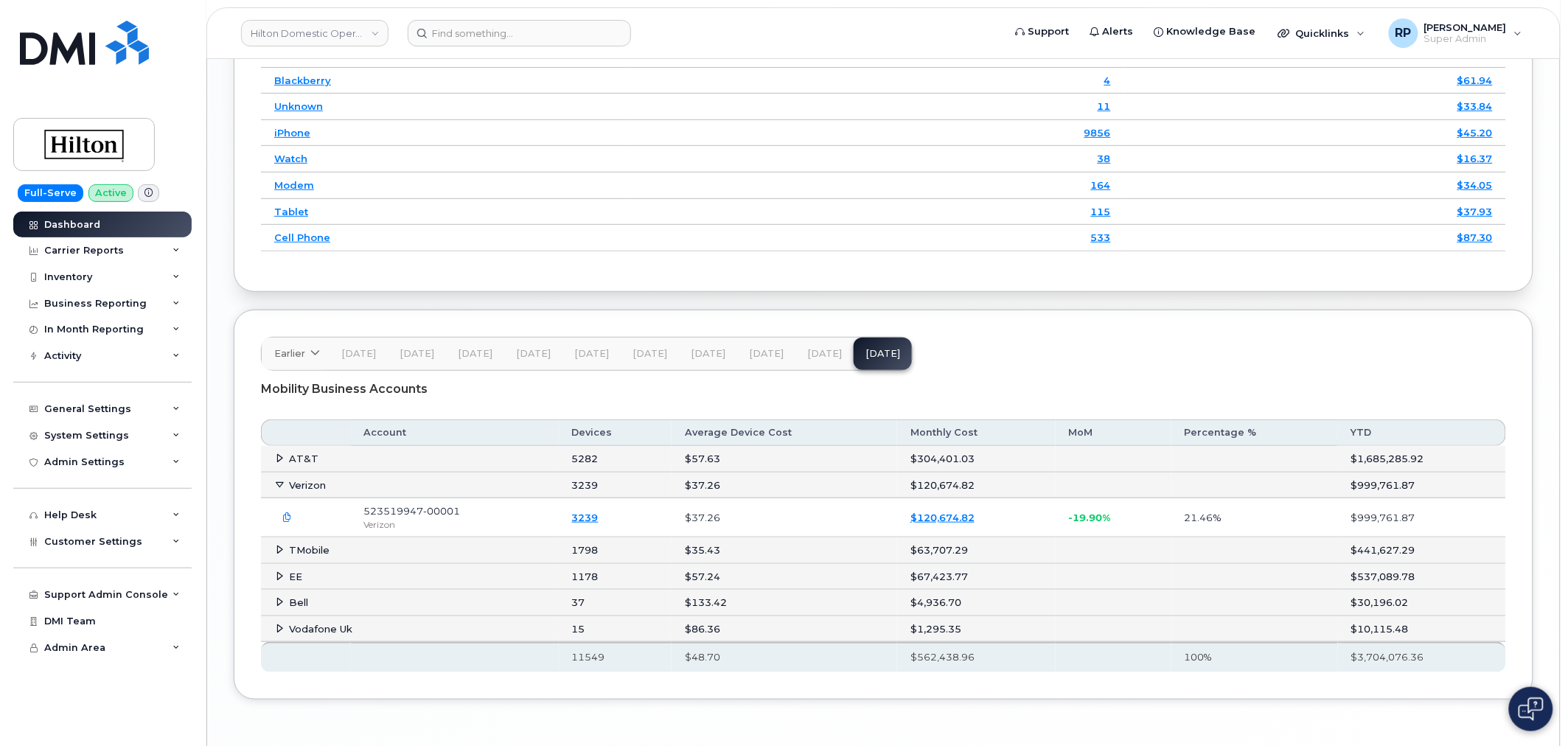
click at [288, 519] on icon "button" at bounding box center [287, 517] width 9 height 9
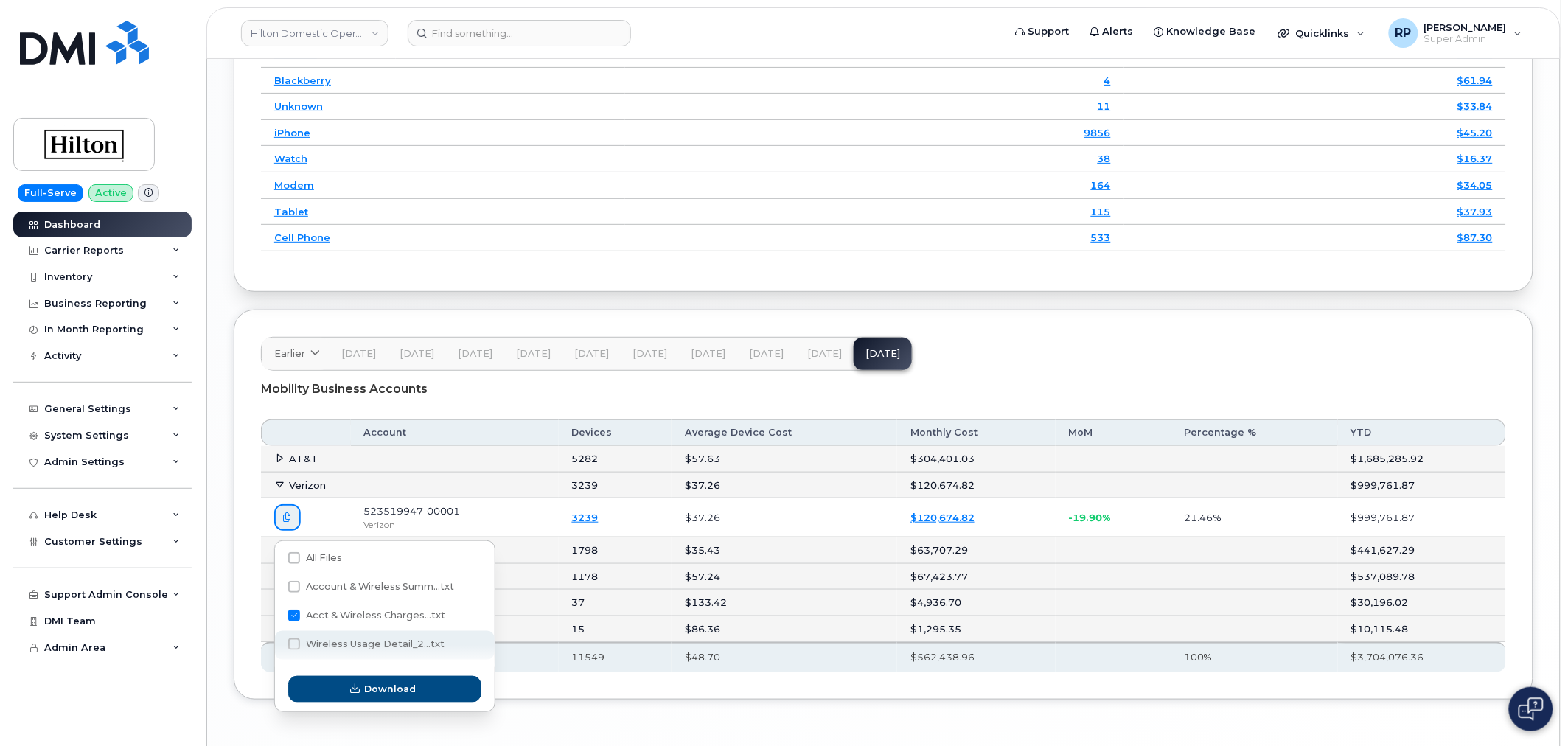
click at [333, 643] on span "Wireless Usage Detail_2...txt" at bounding box center [375, 643] width 138 height 11
click at [278, 643] on input "Wireless Usage Detail_2...txt" at bounding box center [274, 645] width 7 height 7
checkbox input "true"
click at [300, 616] on label "Acct & Wireless Charges...txt" at bounding box center [366, 614] width 157 height 12
click at [278, 616] on input "Acct & Wireless Charges...txt" at bounding box center [274, 616] width 7 height 7
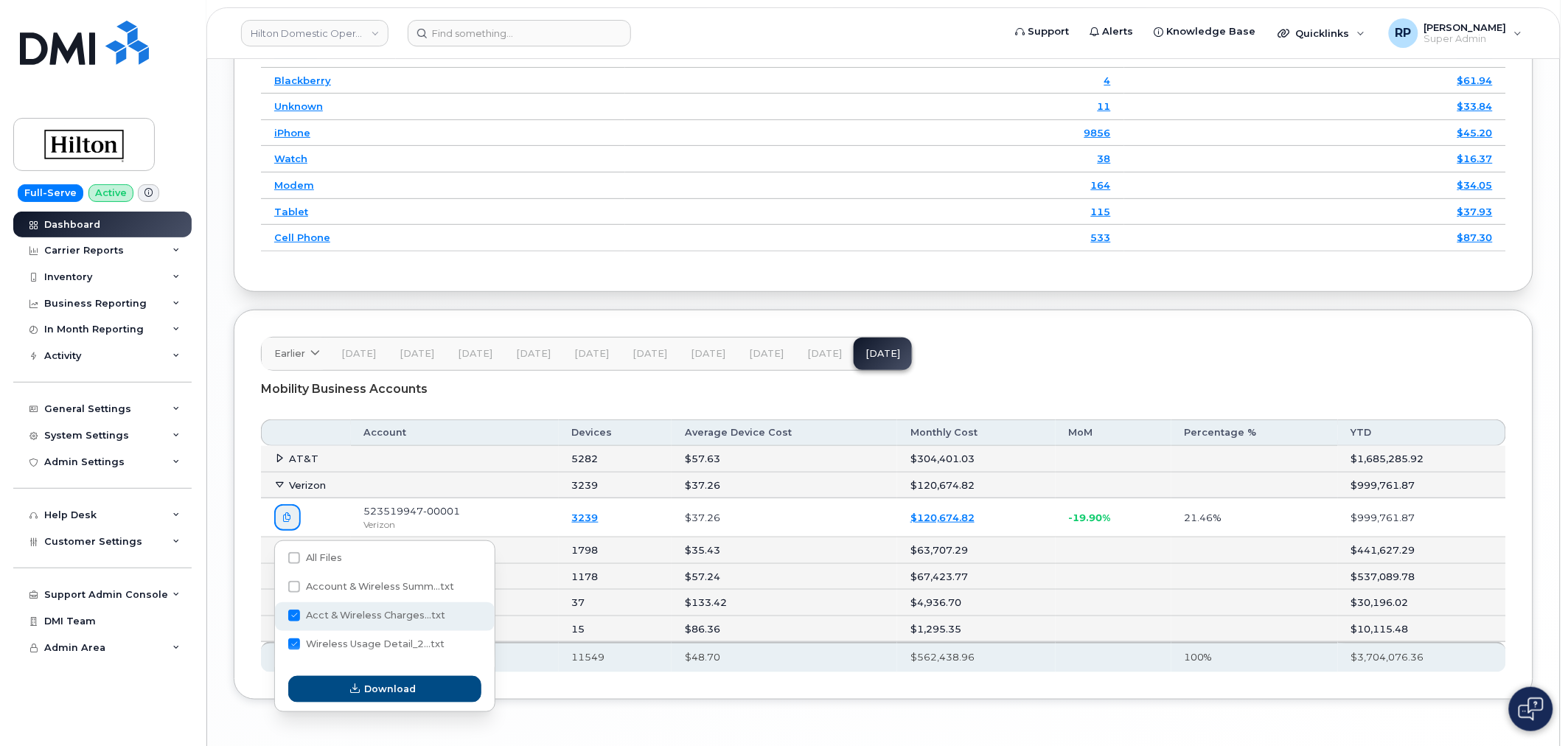
checkbox input "false"
click at [378, 691] on span "Download" at bounding box center [391, 688] width 52 height 14
